Goal: Task Accomplishment & Management: Use online tool/utility

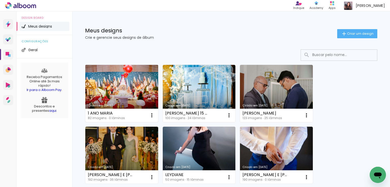
click at [88, 97] on link "Criado em [DATE]" at bounding box center [121, 93] width 73 height 57
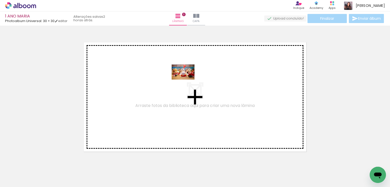
drag, startPoint x: 58, startPoint y: 168, endPoint x: 187, endPoint y: 80, distance: 156.5
click at [187, 80] on quentale-workspace at bounding box center [195, 93] width 390 height 187
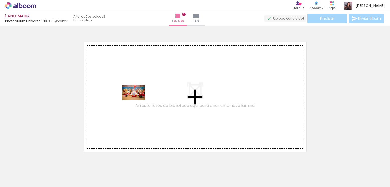
drag, startPoint x: 51, startPoint y: 172, endPoint x: 139, endPoint y: 98, distance: 115.4
click at [139, 98] on quentale-workspace at bounding box center [195, 93] width 390 height 187
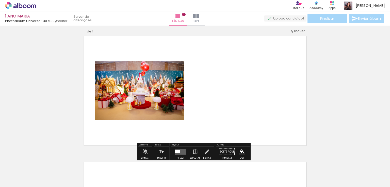
scroll to position [6, 0]
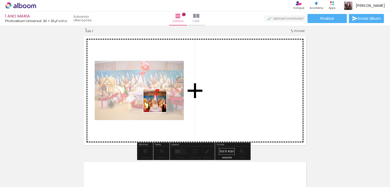
drag, startPoint x: 89, startPoint y: 171, endPoint x: 159, endPoint y: 104, distance: 97.0
click at [159, 104] on quentale-workspace at bounding box center [195, 93] width 390 height 187
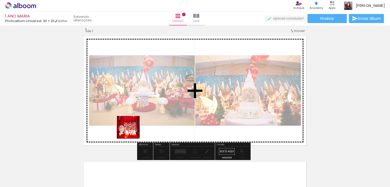
drag, startPoint x: 109, startPoint y: 178, endPoint x: 134, endPoint y: 128, distance: 56.6
click at [134, 128] on quentale-workspace at bounding box center [195, 93] width 390 height 187
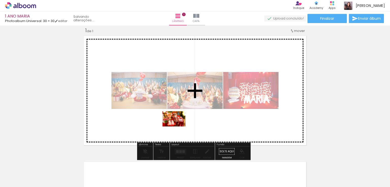
drag, startPoint x: 166, startPoint y: 170, endPoint x: 178, endPoint y: 127, distance: 45.4
click at [178, 127] on quentale-workspace at bounding box center [195, 93] width 390 height 187
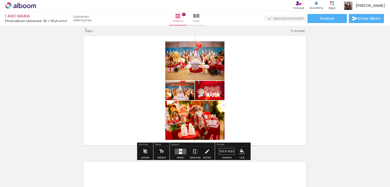
drag, startPoint x: 144, startPoint y: 177, endPoint x: 155, endPoint y: 119, distance: 59.2
click at [155, 119] on quentale-workspace at bounding box center [195, 93] width 390 height 187
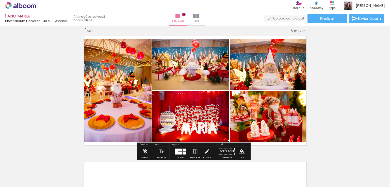
click at [198, 172] on div at bounding box center [193, 170] width 25 height 17
drag, startPoint x: 194, startPoint y: 172, endPoint x: 214, endPoint y: 101, distance: 74.2
click at [214, 101] on quentale-workspace at bounding box center [195, 93] width 390 height 187
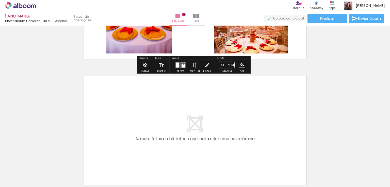
scroll to position [94, 0]
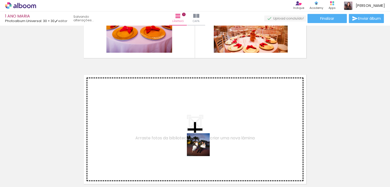
drag, startPoint x: 222, startPoint y: 176, endPoint x: 195, endPoint y: 133, distance: 50.7
click at [195, 133] on quentale-workspace at bounding box center [195, 93] width 390 height 187
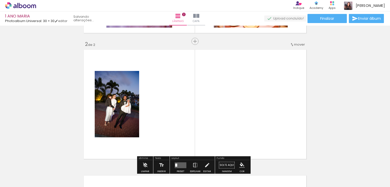
scroll to position [133, 0]
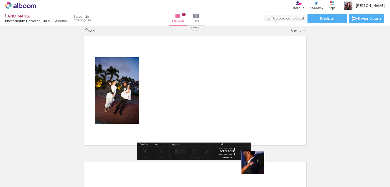
drag, startPoint x: 258, startPoint y: 172, endPoint x: 245, endPoint y: 120, distance: 53.3
click at [245, 120] on quentale-workspace at bounding box center [195, 93] width 390 height 187
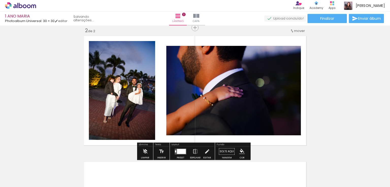
click at [279, 179] on div at bounding box center [278, 170] width 17 height 25
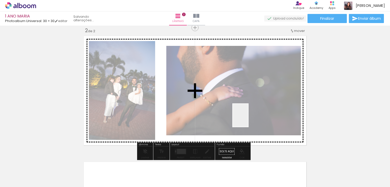
drag, startPoint x: 279, startPoint y: 179, endPoint x: 247, endPoint y: 119, distance: 68.4
click at [247, 119] on quentale-workspace at bounding box center [195, 93] width 390 height 187
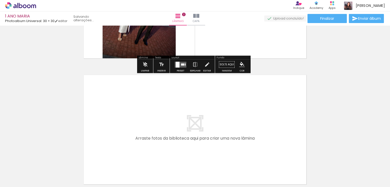
scroll to position [228, 0]
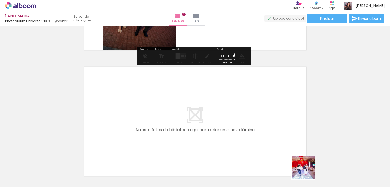
drag, startPoint x: 308, startPoint y: 174, endPoint x: 222, endPoint y: 144, distance: 90.9
click at [222, 144] on quentale-workspace at bounding box center [195, 93] width 390 height 187
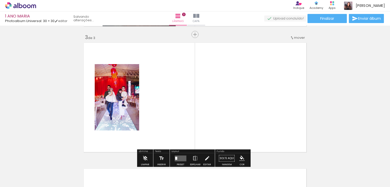
scroll to position [259, 0]
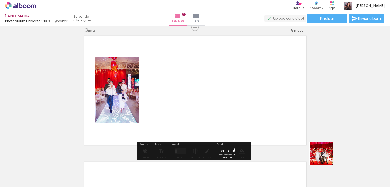
drag, startPoint x: 333, startPoint y: 173, endPoint x: 222, endPoint y: 113, distance: 126.0
click at [222, 113] on quentale-workspace at bounding box center [195, 93] width 390 height 187
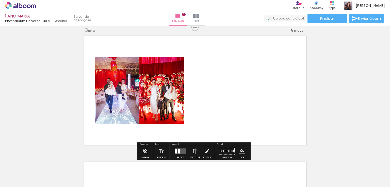
scroll to position [0, 120]
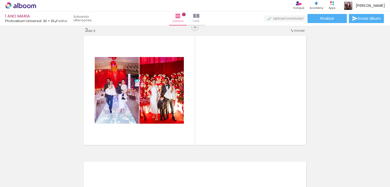
drag, startPoint x: 240, startPoint y: 173, endPoint x: 377, endPoint y: 110, distance: 151.0
click at [377, 110] on div "Inserir lâmina 1 de 3 Inserir lâmina 2 de 3 Inserir lâmina 3 de 3" at bounding box center [195, 20] width 390 height 505
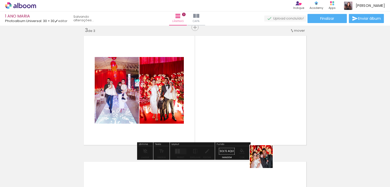
drag, startPoint x: 269, startPoint y: 174, endPoint x: 244, endPoint y: 112, distance: 67.8
click at [244, 112] on quentale-workspace at bounding box center [195, 93] width 390 height 187
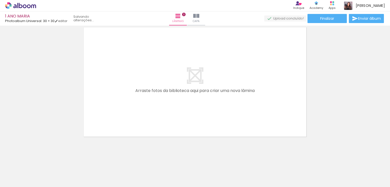
scroll to position [394, 0]
drag, startPoint x: 351, startPoint y: 117, endPoint x: 234, endPoint y: 141, distance: 119.2
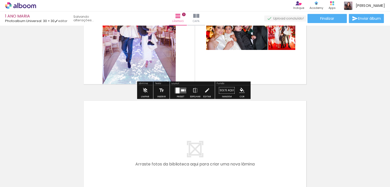
scroll to position [337, 0]
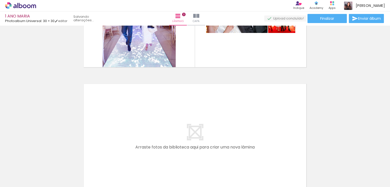
drag, startPoint x: 234, startPoint y: 141, endPoint x: 206, endPoint y: 120, distance: 34.3
click at [206, 120] on quentale-layouter at bounding box center [195, 139] width 227 height 114
drag, startPoint x: 250, startPoint y: 174, endPoint x: 230, endPoint y: 115, distance: 62.1
click at [230, 115] on quentale-workspace at bounding box center [195, 93] width 390 height 187
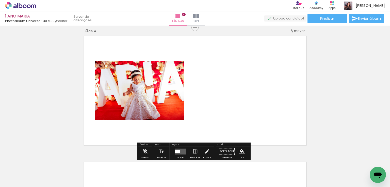
scroll to position [0, 0]
drag, startPoint x: 303, startPoint y: 174, endPoint x: 236, endPoint y: 130, distance: 80.3
click at [247, 135] on quentale-workspace at bounding box center [195, 93] width 390 height 187
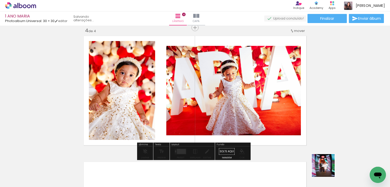
drag, startPoint x: 330, startPoint y: 174, endPoint x: 233, endPoint y: 112, distance: 114.9
click at [233, 112] on quentale-workspace at bounding box center [195, 93] width 390 height 187
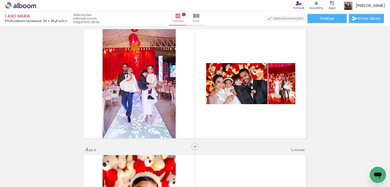
scroll to position [266, 0]
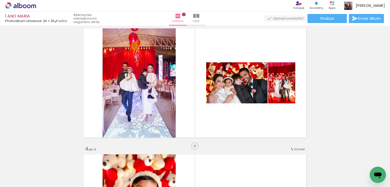
drag, startPoint x: 347, startPoint y: 93, endPoint x: 324, endPoint y: 57, distance: 42.2
click at [324, 57] on div "Inserir lâmina 1 de 4 Inserir lâmina 2 de 4 Inserir lâmina 3 de 4 Inserir lâmin…" at bounding box center [195, 76] width 390 height 631
click at [232, 90] on quentale-photo at bounding box center [236, 82] width 61 height 41
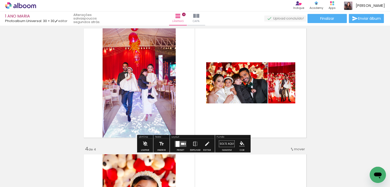
click at [181, 143] on div at bounding box center [182, 144] width 3 height 2
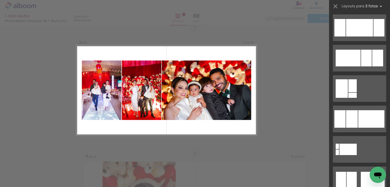
scroll to position [315, 0]
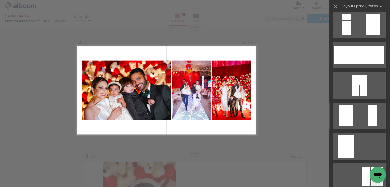
drag, startPoint x: 367, startPoint y: 104, endPoint x: 365, endPoint y: 117, distance: 13.3
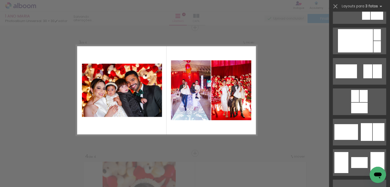
scroll to position [750, 0]
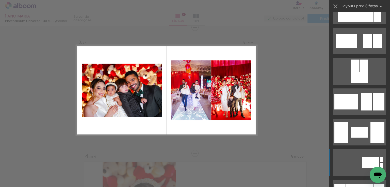
drag, startPoint x: 365, startPoint y: 117, endPoint x: 367, endPoint y: 171, distance: 53.6
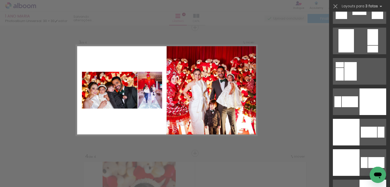
scroll to position [1083, 0]
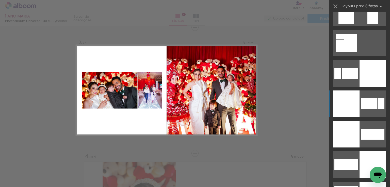
drag, startPoint x: 367, startPoint y: 171, endPoint x: 371, endPoint y: 101, distance: 69.5
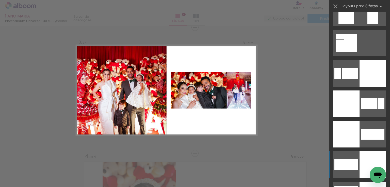
drag, startPoint x: 371, startPoint y: 101, endPoint x: 355, endPoint y: 166, distance: 66.5
click at [355, 117] on div at bounding box center [346, 104] width 27 height 27
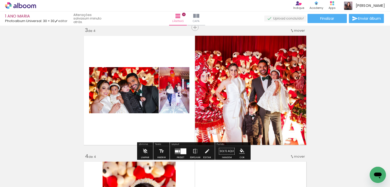
click at [177, 156] on quentale-thumb at bounding box center [187, 170] width 28 height 29
click at [181, 151] on div at bounding box center [184, 152] width 6 height 6
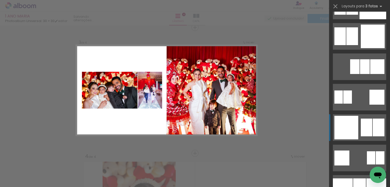
scroll to position [1333, 0]
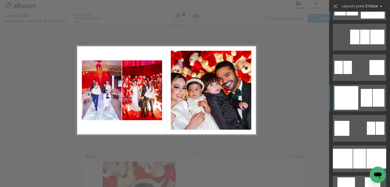
click at [370, 30] on div at bounding box center [377, 37] width 14 height 15
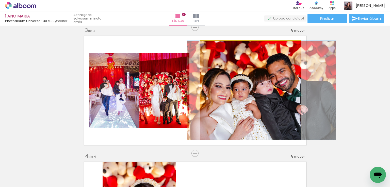
drag, startPoint x: 242, startPoint y: 108, endPoint x: 252, endPoint y: 106, distance: 11.0
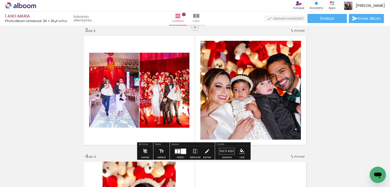
click at [367, 89] on div "Inserir lâmina 1 de 4 Inserir lâmina 2 de 4 Inserir lâmina 3 de 4 Inserir lâmin…" at bounding box center [195, 83] width 390 height 631
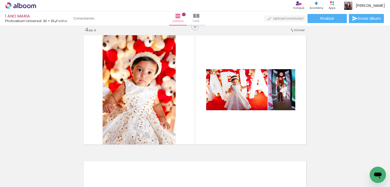
scroll to position [364, 0]
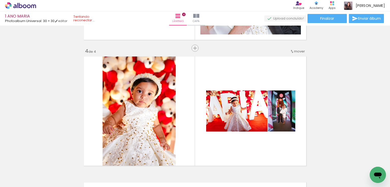
drag, startPoint x: 352, startPoint y: 92, endPoint x: 377, endPoint y: 69, distance: 34.0
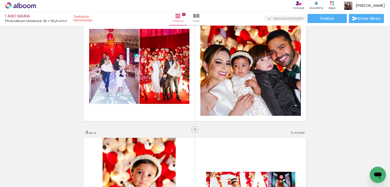
scroll to position [254, 0]
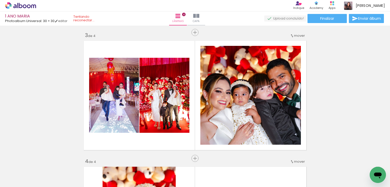
drag, startPoint x: 331, startPoint y: 116, endPoint x: 366, endPoint y: 75, distance: 53.5
click at [366, 75] on div "Inserir lâmina 1 de 4 Inserir lâmina 2 de 4 Inserir lâmina 3 de 4 Inserir lâmin…" at bounding box center [195, 88] width 390 height 631
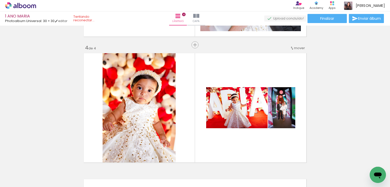
scroll to position [374, 0]
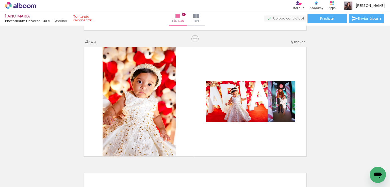
drag, startPoint x: 366, startPoint y: 75, endPoint x: 352, endPoint y: 44, distance: 34.4
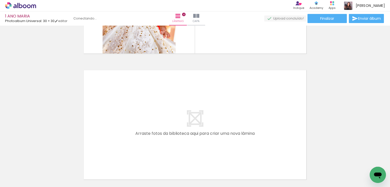
scroll to position [0, 270]
drag, startPoint x: 324, startPoint y: 179, endPoint x: 175, endPoint y: 118, distance: 161.4
click at [175, 118] on quentale-workspace at bounding box center [195, 93] width 390 height 187
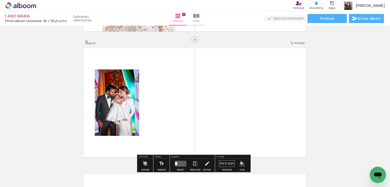
scroll to position [511, 0]
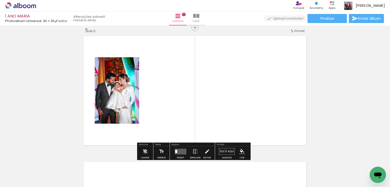
drag, startPoint x: 242, startPoint y: 174, endPoint x: 225, endPoint y: 103, distance: 73.5
click at [225, 103] on quentale-workspace at bounding box center [195, 93] width 390 height 187
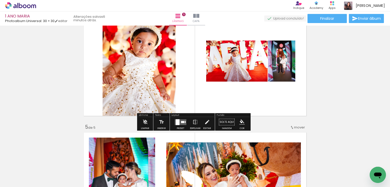
scroll to position [415, 0]
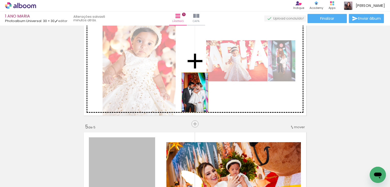
drag, startPoint x: 125, startPoint y: 154, endPoint x: 200, endPoint y: 116, distance: 84.3
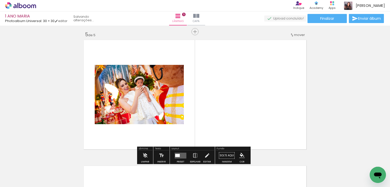
scroll to position [512, 0]
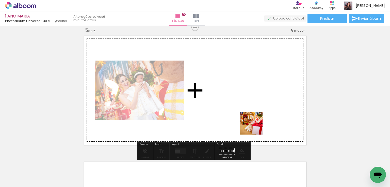
drag, startPoint x: 264, startPoint y: 170, endPoint x: 254, endPoint y: 126, distance: 45.8
click at [254, 126] on quentale-workspace at bounding box center [195, 93] width 390 height 187
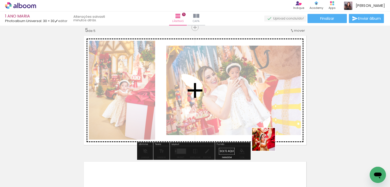
drag, startPoint x: 299, startPoint y: 178, endPoint x: 246, endPoint y: 126, distance: 73.8
click at [248, 127] on quentale-workspace at bounding box center [195, 93] width 390 height 187
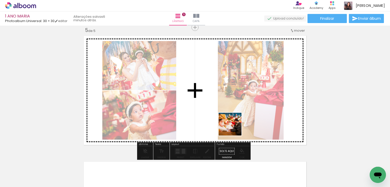
drag, startPoint x: 322, startPoint y: 178, endPoint x: 215, endPoint y: 121, distance: 121.2
click at [215, 121] on quentale-workspace at bounding box center [195, 93] width 390 height 187
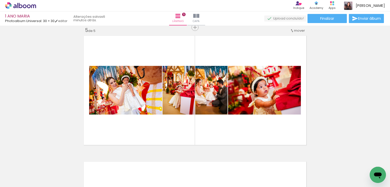
scroll to position [0, 390]
drag, startPoint x: 322, startPoint y: 165, endPoint x: 343, endPoint y: 68, distance: 99.5
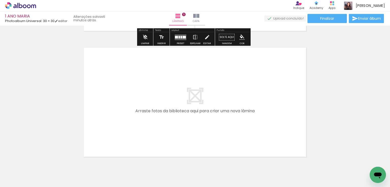
scroll to position [647, 0]
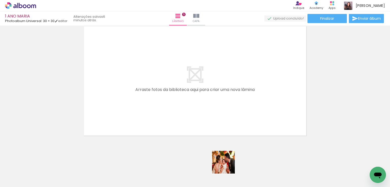
drag, startPoint x: 230, startPoint y: 169, endPoint x: 204, endPoint y: 107, distance: 67.5
click at [204, 107] on quentale-workspace at bounding box center [195, 93] width 390 height 187
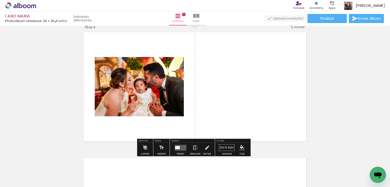
scroll to position [638, 0]
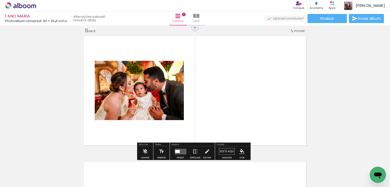
drag, startPoint x: 260, startPoint y: 165, endPoint x: 246, endPoint y: 106, distance: 59.9
click at [246, 106] on quentale-workspace at bounding box center [195, 93] width 390 height 187
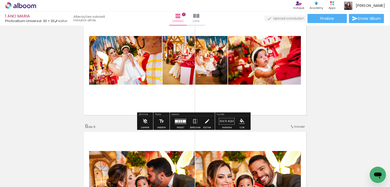
scroll to position [545, 0]
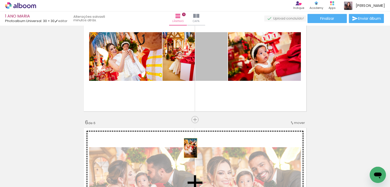
drag, startPoint x: 211, startPoint y: 68, endPoint x: 323, endPoint y: 154, distance: 141.4
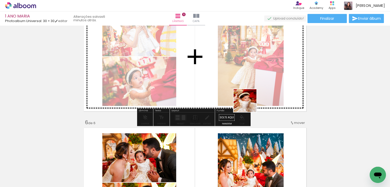
drag, startPoint x: 290, startPoint y: 171, endPoint x: 244, endPoint y: 101, distance: 84.2
click at [244, 101] on quentale-workspace at bounding box center [195, 93] width 390 height 187
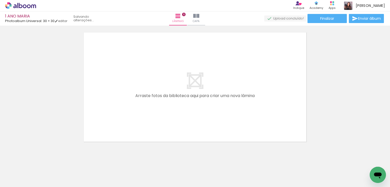
scroll to position [773, 0]
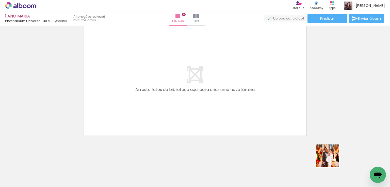
drag, startPoint x: 342, startPoint y: 176, endPoint x: 221, endPoint y: 96, distance: 145.3
click at [222, 97] on quentale-workspace at bounding box center [195, 93] width 390 height 187
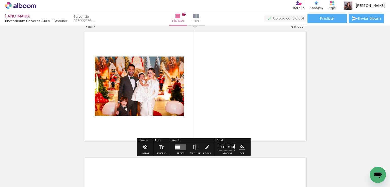
scroll to position [764, 0]
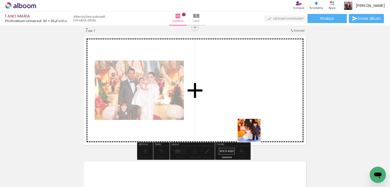
drag, startPoint x: 257, startPoint y: 176, endPoint x: 254, endPoint y: 117, distance: 59.2
click at [255, 119] on quentale-workspace at bounding box center [195, 93] width 390 height 187
